Goal: Task Accomplishment & Management: Manage account settings

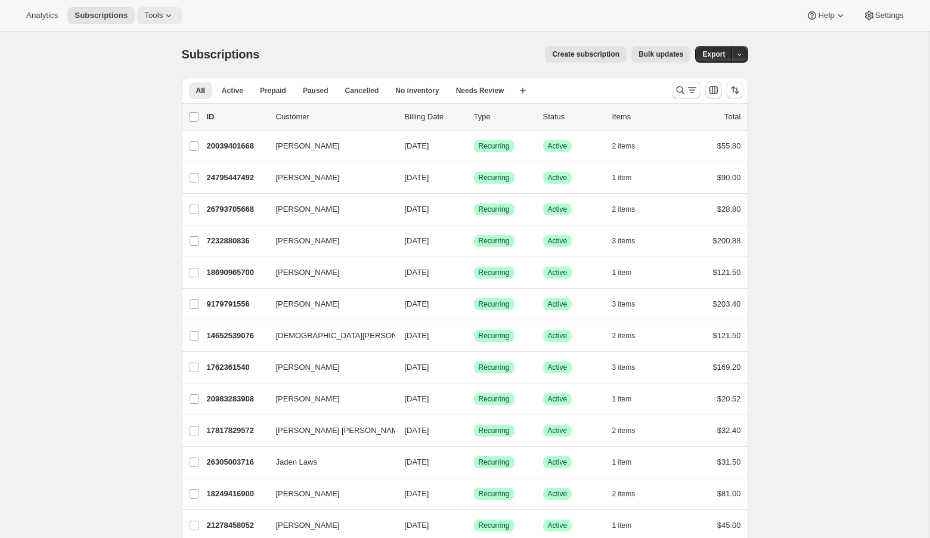
click at [169, 11] on icon at bounding box center [169, 16] width 12 height 12
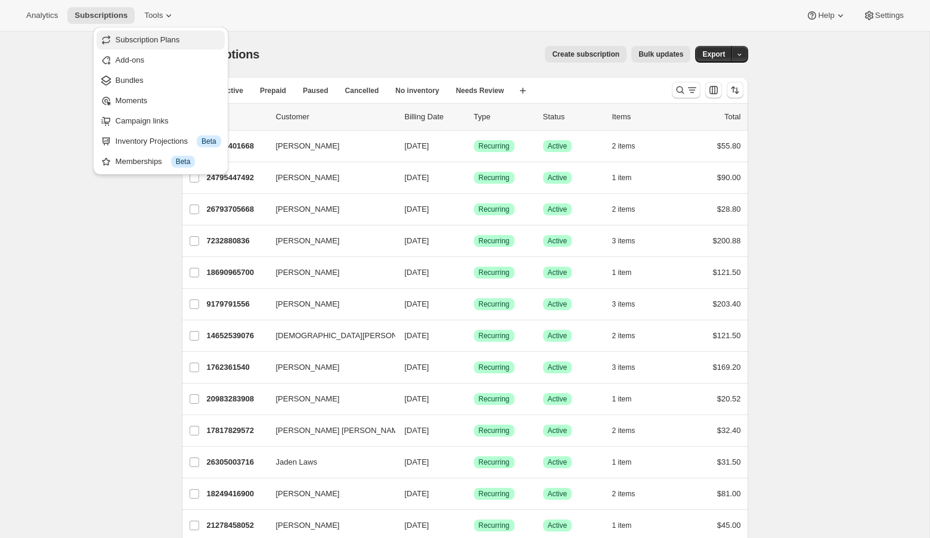
click at [161, 33] on button "Subscription Plans" at bounding box center [161, 39] width 128 height 19
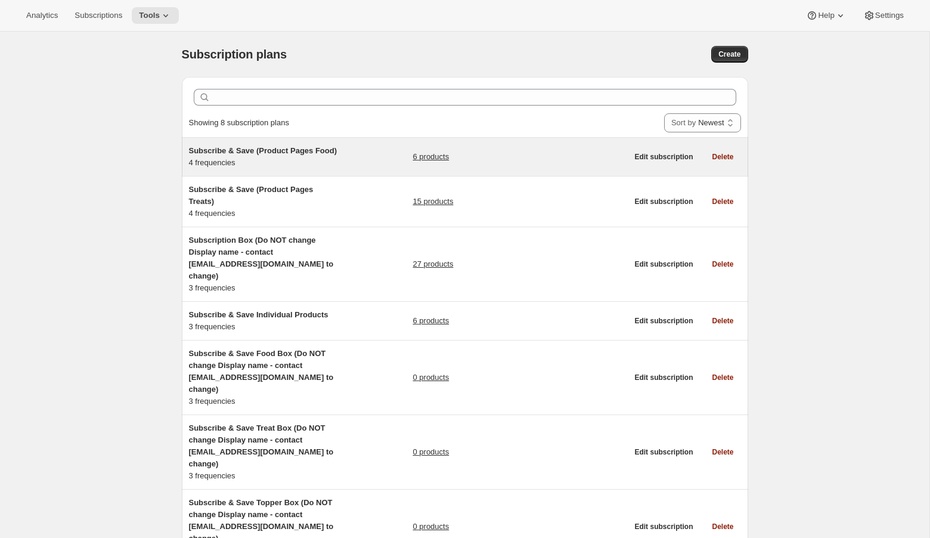
click at [219, 150] on span "Subscribe & Save (Product Pages Food)" at bounding box center [263, 150] width 148 height 9
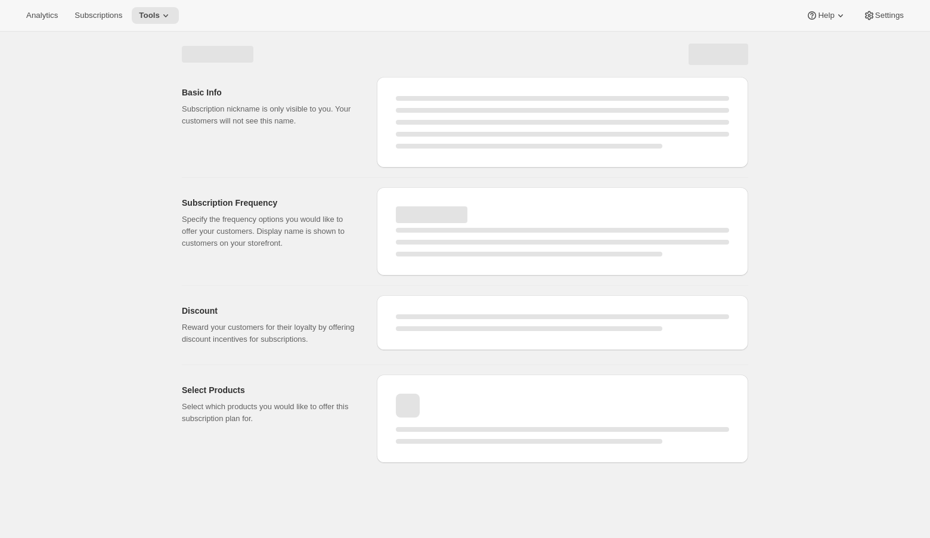
select select "WEEK"
select select "MONTH"
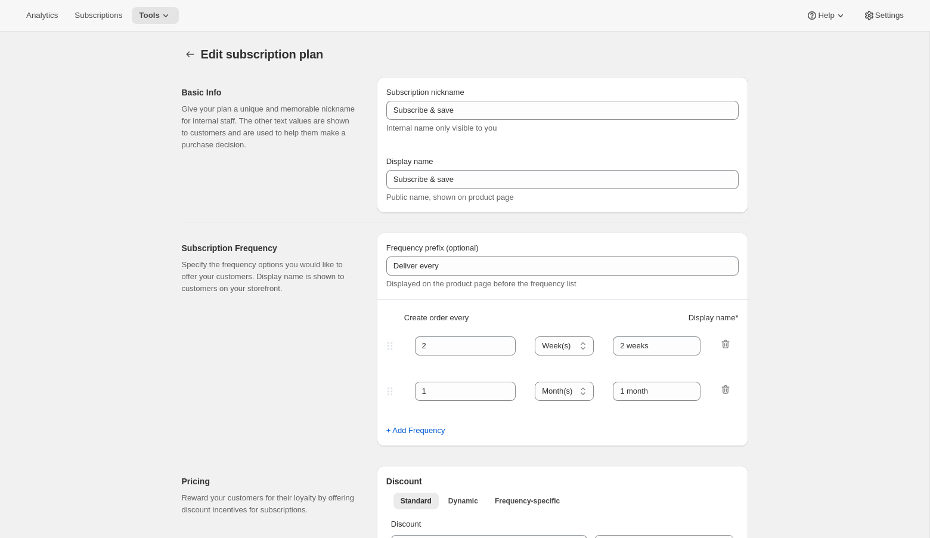
checkbox input "true"
type input "Subscribe & Save (Product Pages Food)"
type input "4"
select select "WEEK"
type input "4 weeks (Most Popular)"
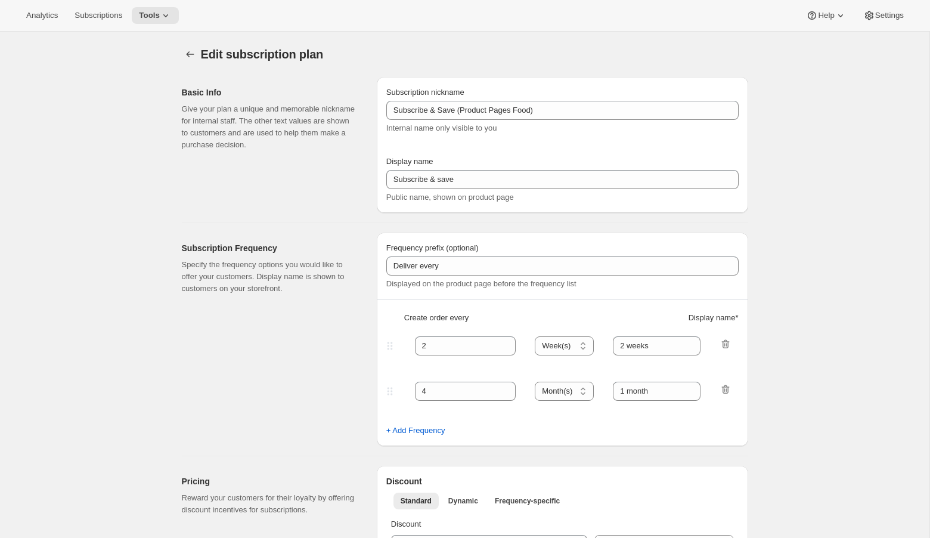
type input "10"
select select "WEEK"
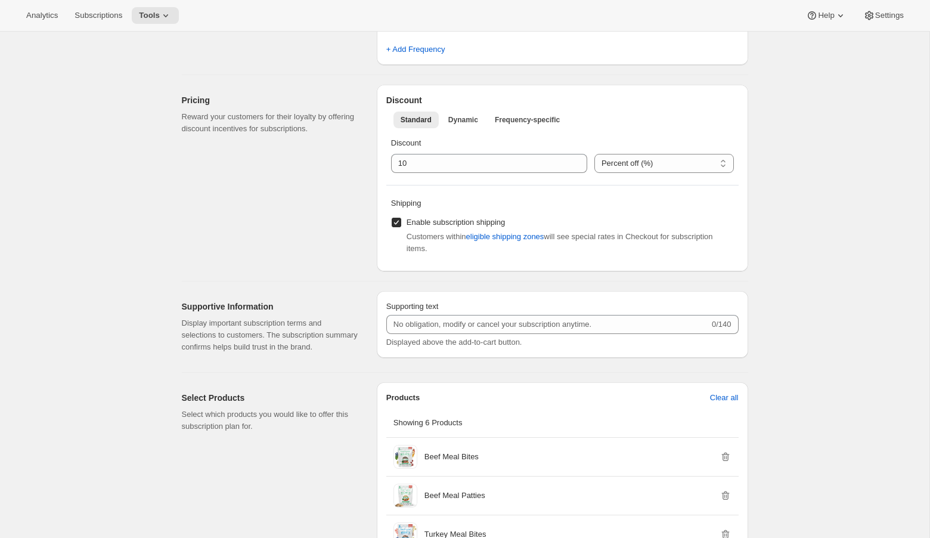
scroll to position [474, 0]
